Goal: Task Accomplishment & Management: Manage account settings

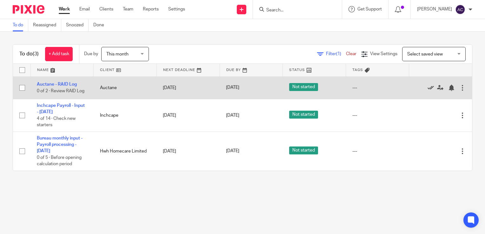
click at [427, 88] on icon at bounding box center [430, 88] width 6 height 6
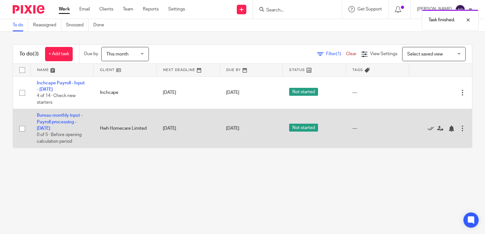
click at [22, 128] on input "checkbox" at bounding box center [22, 129] width 12 height 12
checkbox input "true"
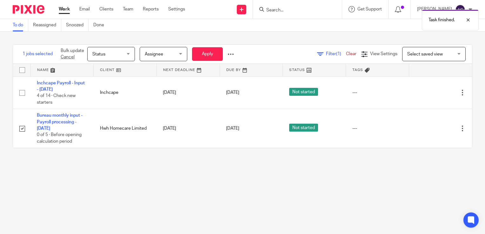
click at [158, 54] on span "Assignee" at bounding box center [154, 54] width 18 height 4
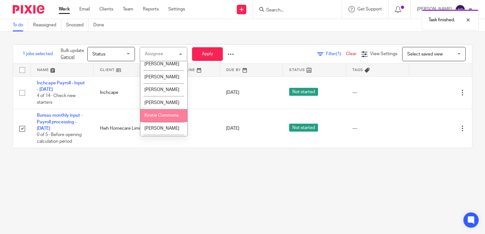
scroll to position [96, 0]
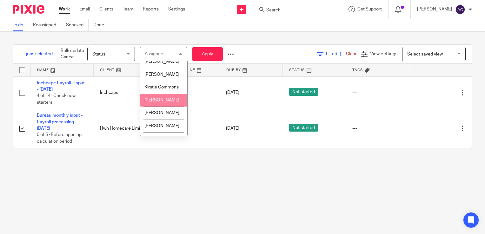
click at [162, 102] on span "[PERSON_NAME]" at bounding box center [161, 100] width 35 height 4
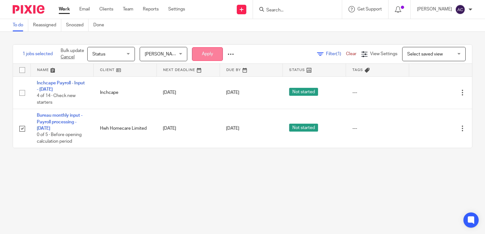
click at [205, 49] on button "Apply" at bounding box center [207, 54] width 31 height 14
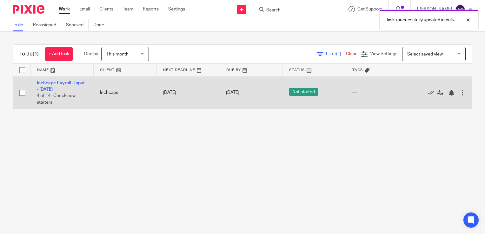
click at [62, 84] on link "Inchcape Payroll - Input - [DATE]" at bounding box center [61, 86] width 48 height 11
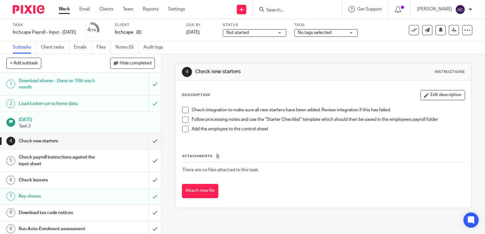
click at [123, 144] on div "Check new starters" at bounding box center [80, 141] width 123 height 10
click at [185, 110] on span at bounding box center [185, 110] width 6 height 6
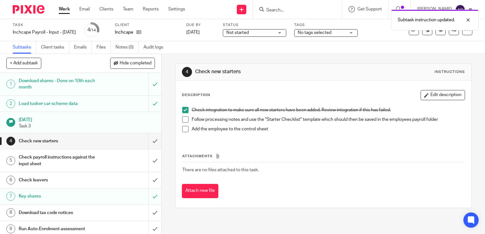
click at [185, 123] on li "Follow processing notes and use the "Starter Checklist" template which should t…" at bounding box center [323, 121] width 282 height 10
click at [182, 120] on span at bounding box center [185, 119] width 6 height 6
click at [183, 131] on span at bounding box center [185, 129] width 6 height 6
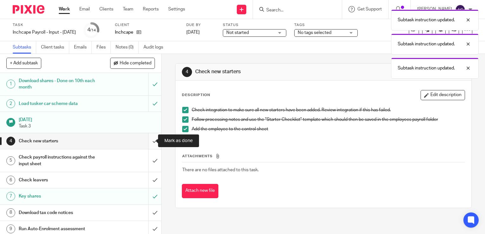
click at [150, 141] on input "submit" at bounding box center [80, 141] width 161 height 16
